Goal: Task Accomplishment & Management: Manage account settings

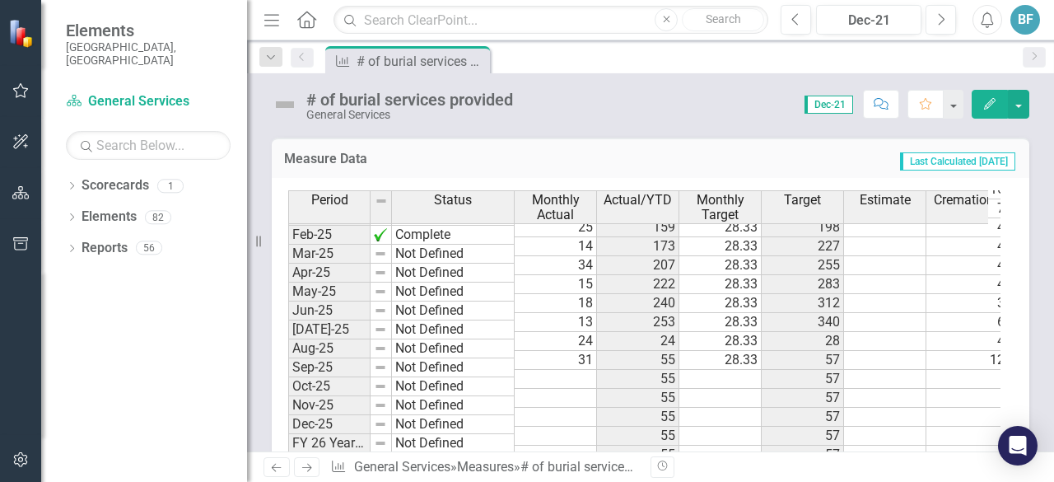
scroll to position [711, 0]
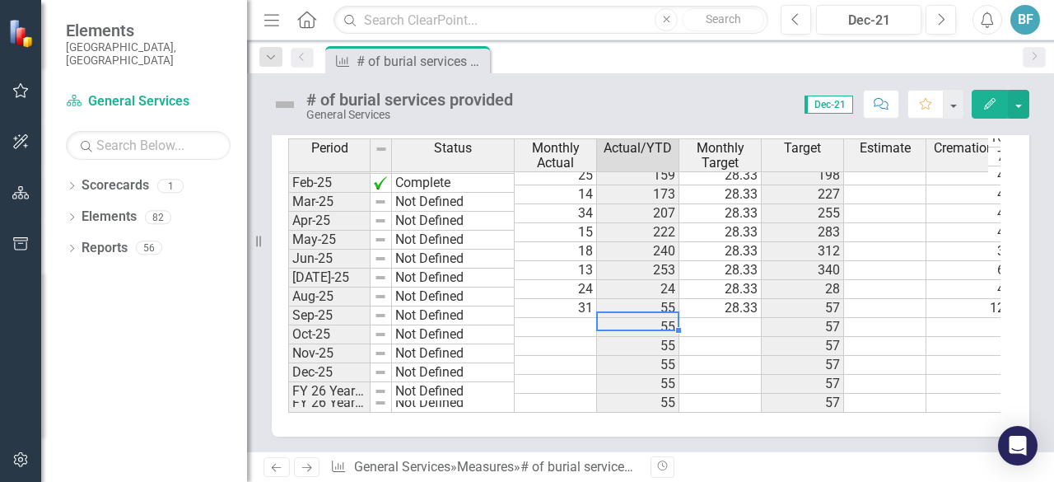
click at [662, 318] on td "55" at bounding box center [638, 327] width 82 height 19
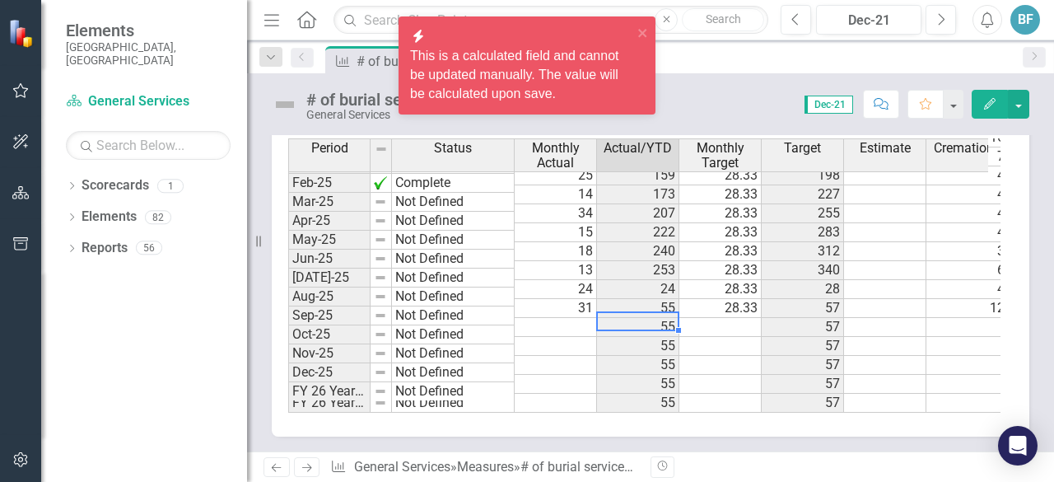
click at [589, 318] on td at bounding box center [556, 327] width 82 height 19
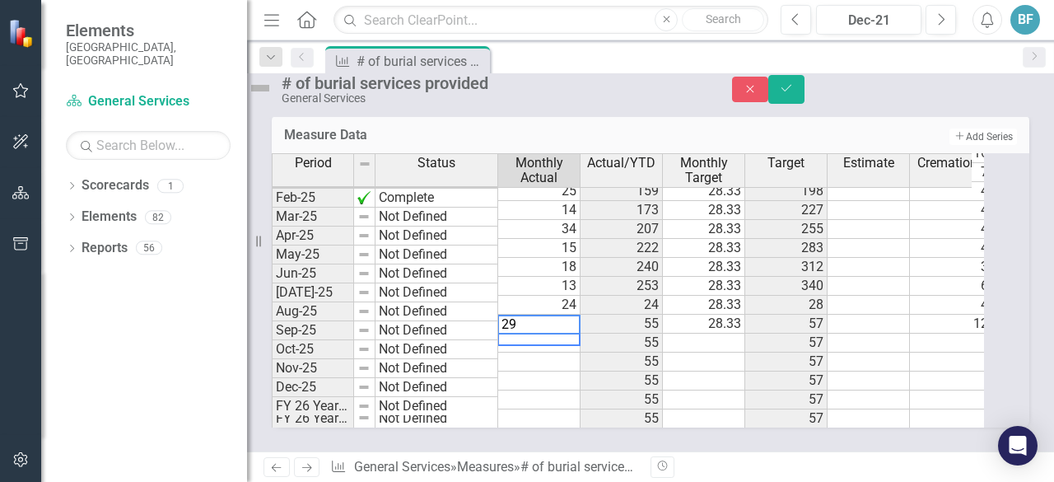
type textarea "29"
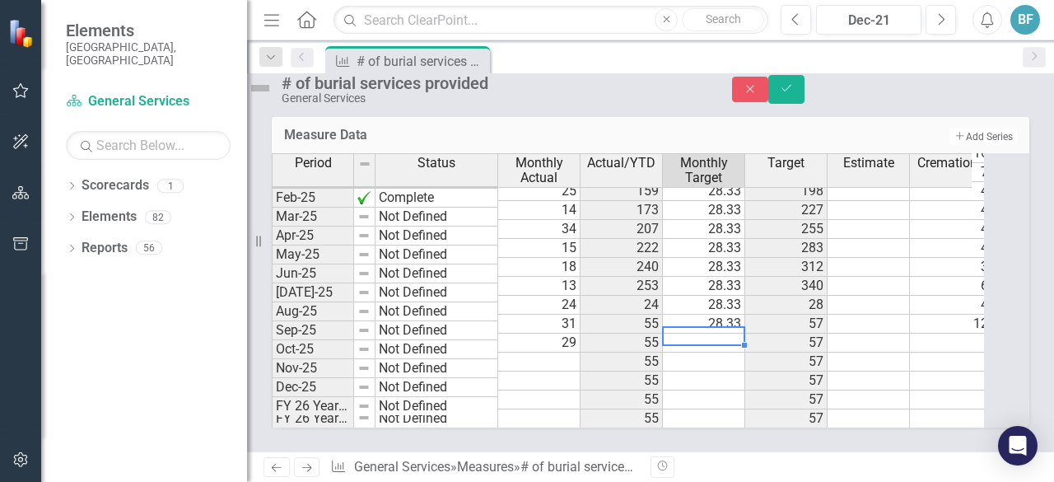
click at [733, 334] on td at bounding box center [704, 343] width 82 height 19
type textarea "28.33"
click at [906, 334] on td at bounding box center [869, 343] width 82 height 19
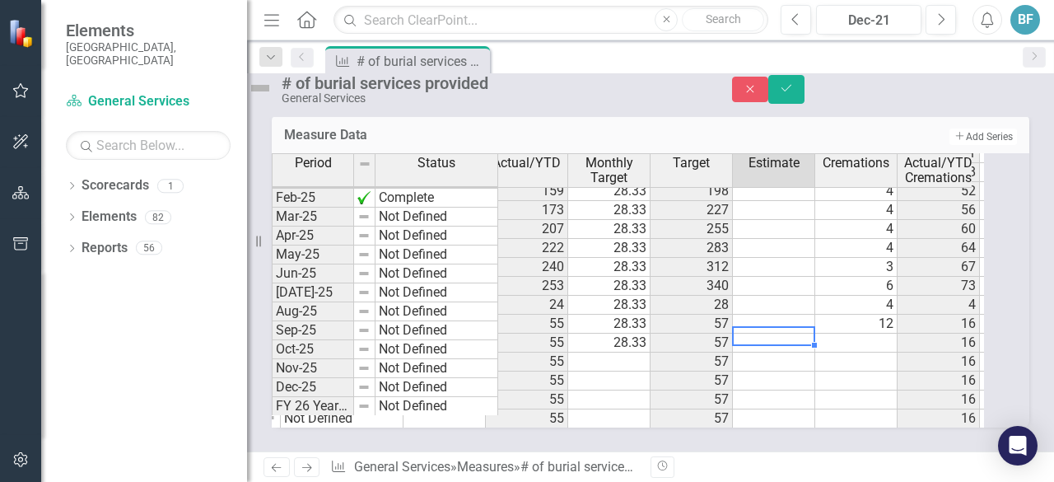
scroll to position [0, 0]
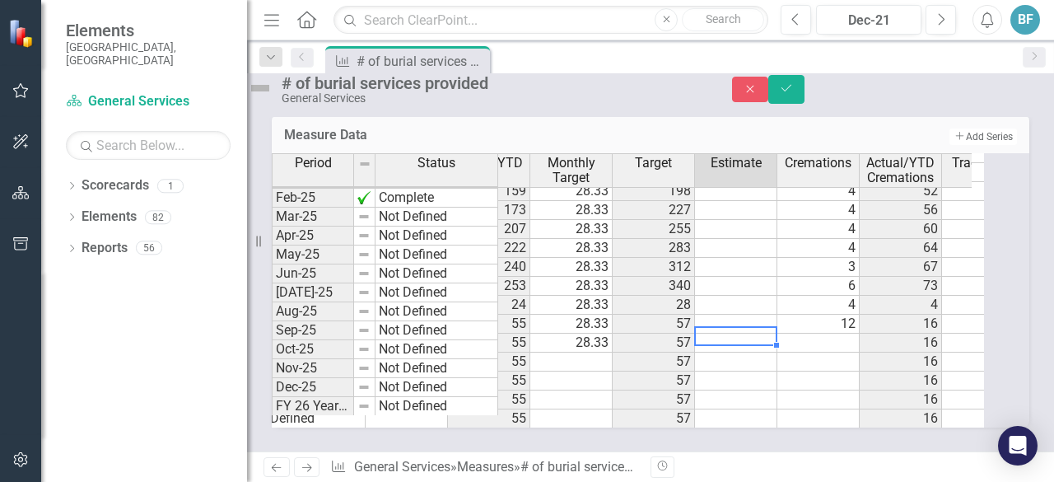
click at [835, 334] on td at bounding box center [819, 343] width 82 height 19
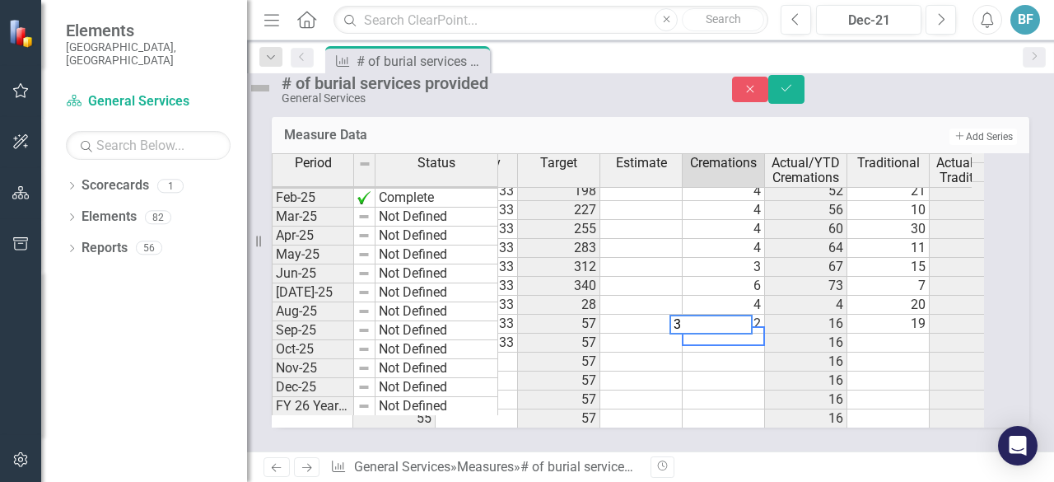
scroll to position [0, 241]
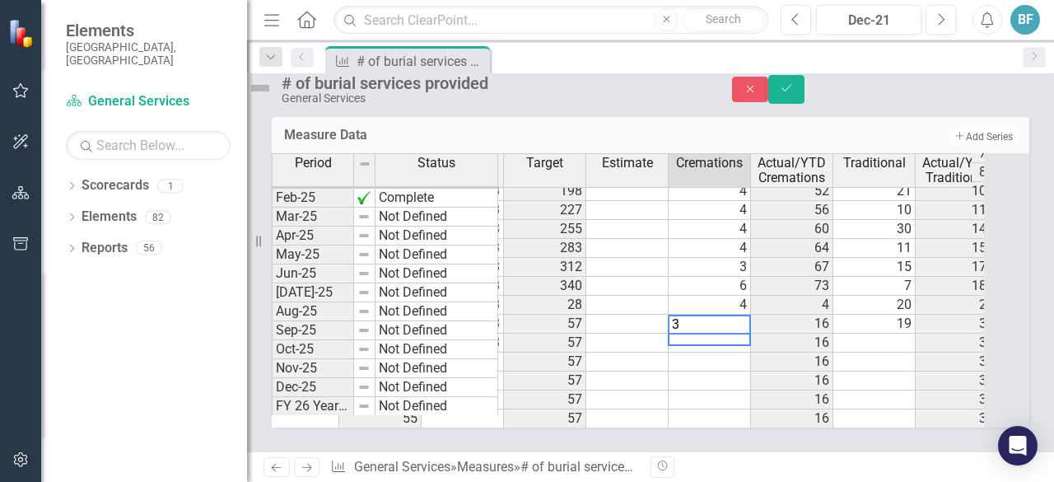
type textarea "3"
click at [877, 334] on td at bounding box center [875, 343] width 82 height 19
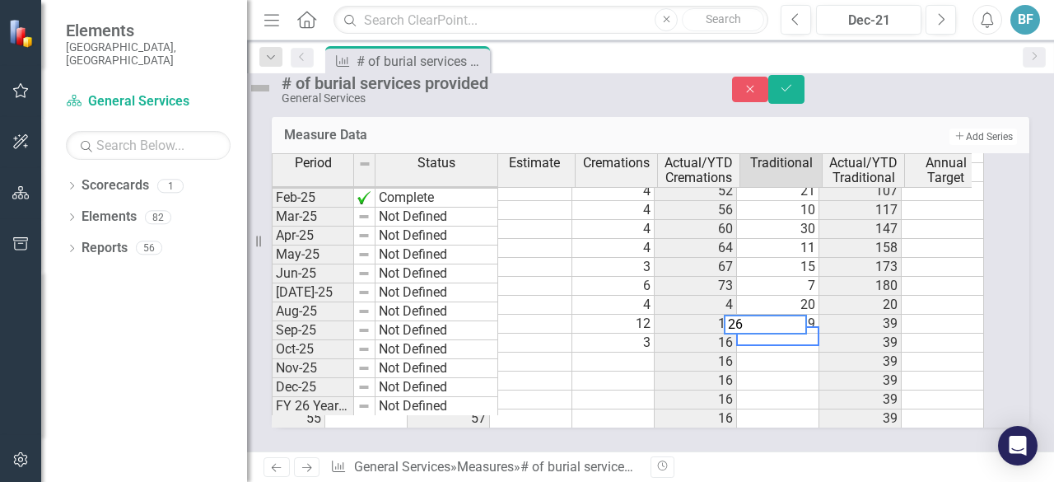
scroll to position [0, 349]
type textarea "26"
click at [954, 353] on td at bounding box center [943, 362] width 82 height 19
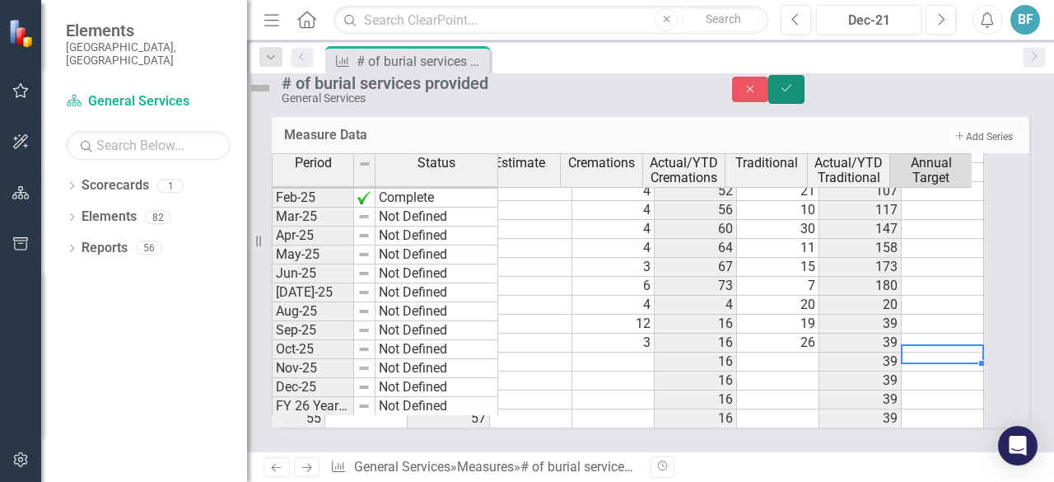
click at [794, 91] on icon "Save" at bounding box center [786, 88] width 15 height 12
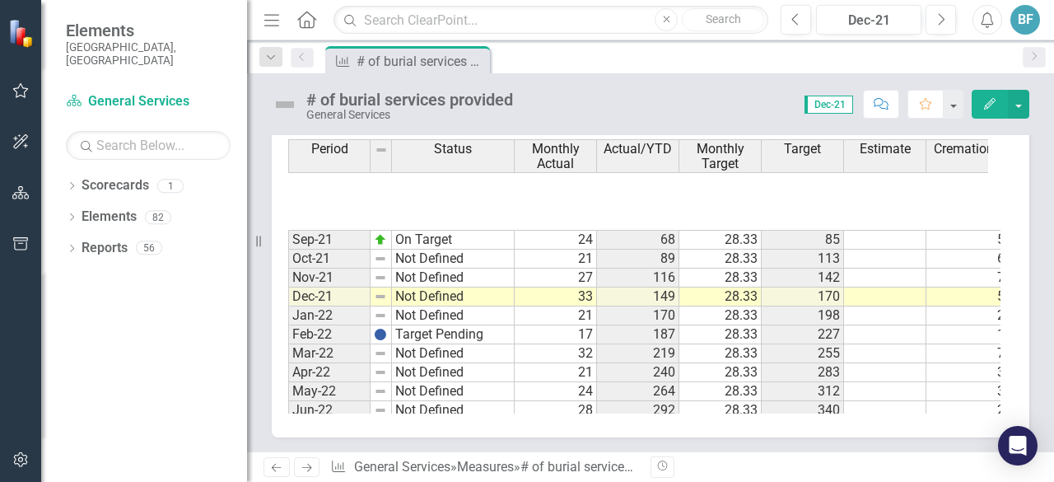
scroll to position [165, 0]
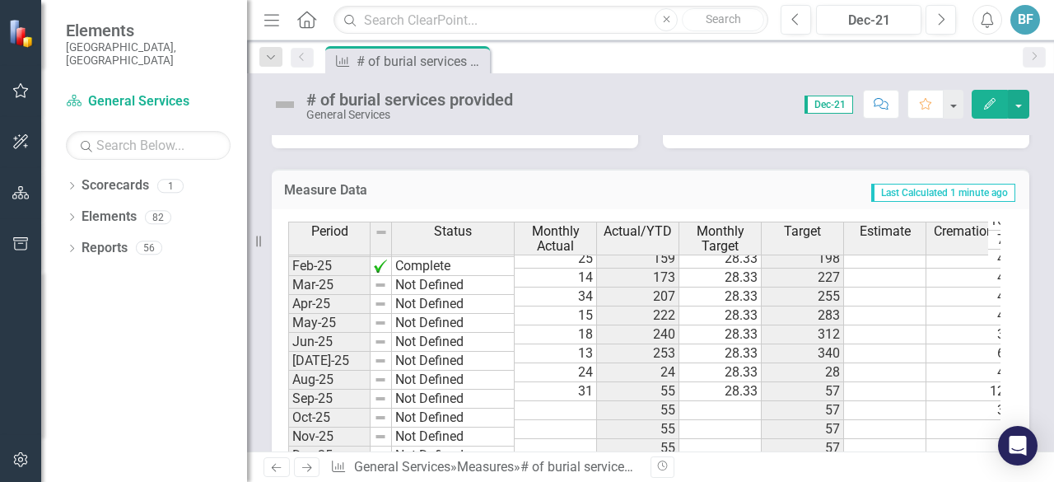
click at [507, 319] on td "Not Defined" at bounding box center [453, 323] width 123 height 19
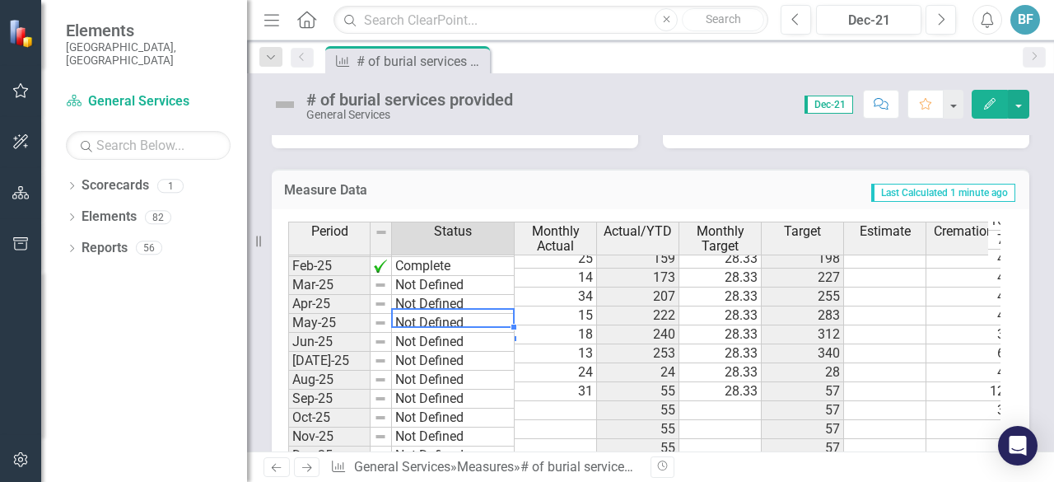
click at [516, 384] on div "Period Status Jan-24 Not Defined Feb-24 Target Pending Mar-24 Not Defined Apr-2…" at bounding box center [402, 353] width 229 height 262
click at [288, 401] on div "Period Status Monthly Actual Actual/YTD Monthly Target Target Estimate Crematio…" at bounding box center [288, 242] width 0 height 508
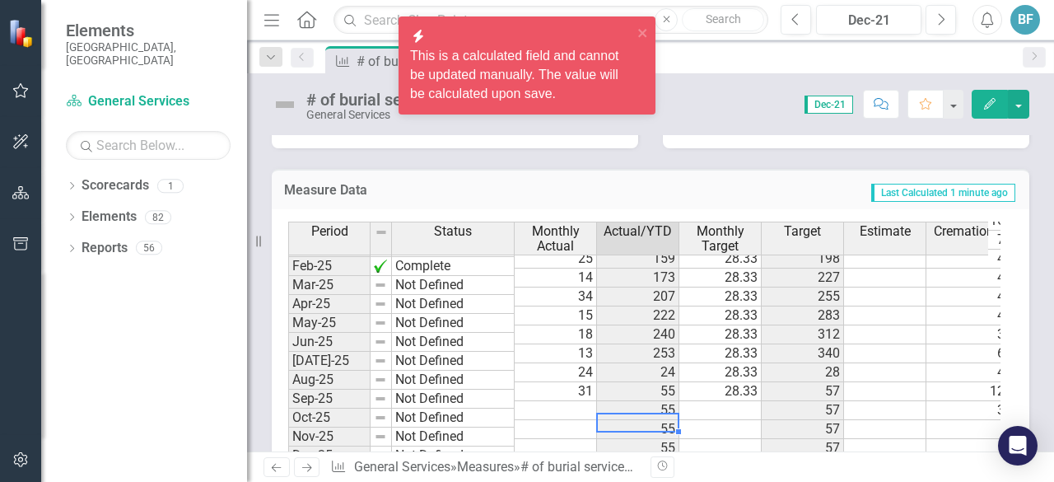
click at [712, 401] on td at bounding box center [721, 410] width 82 height 19
